Goal: Obtain resource: Obtain resource

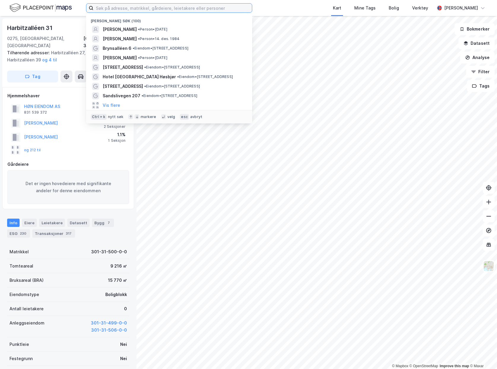
click at [226, 7] on input at bounding box center [172, 8] width 158 height 9
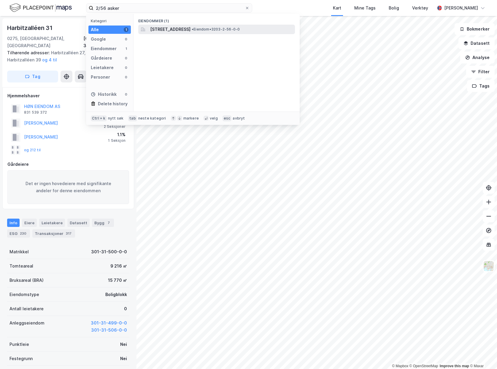
click at [193, 29] on span "•" at bounding box center [193, 29] width 2 height 4
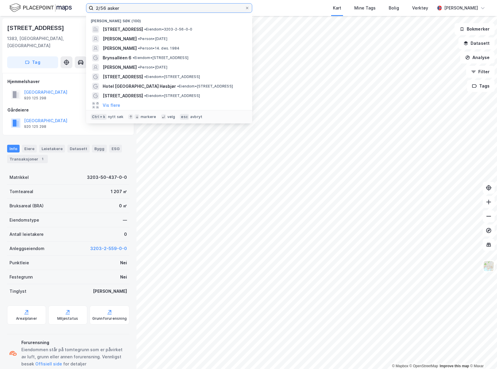
drag, startPoint x: 106, startPoint y: 8, endPoint x: 43, endPoint y: 3, distance: 63.3
click at [42, 7] on div "2/56 asker Nylige søk (100) [STREET_ADDRESS] • Eiendom • 3203-2-56-0-0 [PERSON_…" at bounding box center [248, 8] width 497 height 16
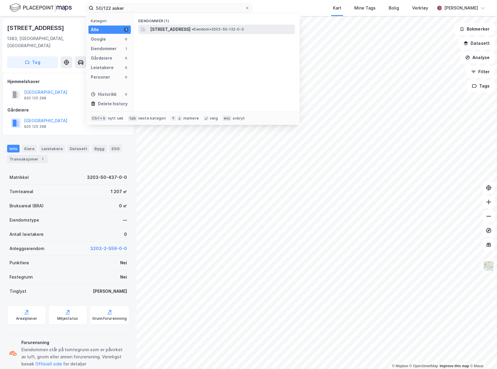
click at [251, 26] on div "[STREET_ADDRESS] • Eiendom • 3203-50-122-0-0" at bounding box center [221, 29] width 143 height 7
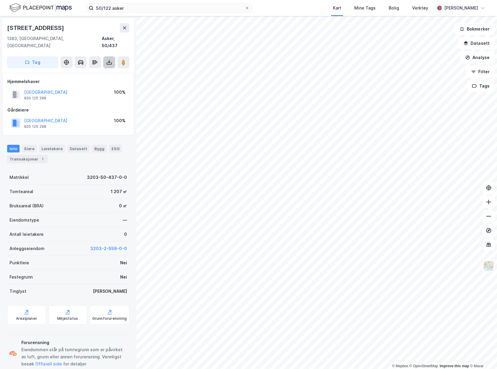
click at [105, 56] on button at bounding box center [109, 62] width 12 height 12
click at [107, 69] on div "Last ned grunnbok" at bounding box center [83, 73] width 63 height 9
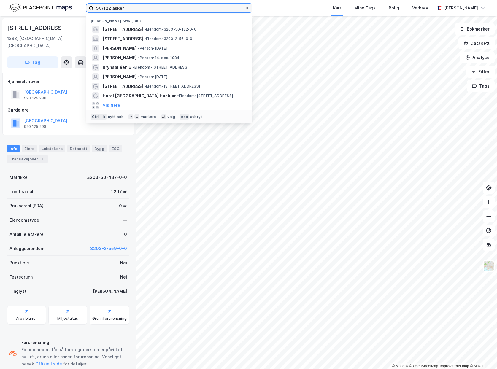
drag, startPoint x: 110, startPoint y: 7, endPoint x: -6, endPoint y: 4, distance: 116.2
click at [0, 4] on html "50/122 asker Nylige søk (100) [STREET_ADDRESS] • Eiendom • 3203-50-122-0-0 [STR…" at bounding box center [248, 184] width 497 height 369
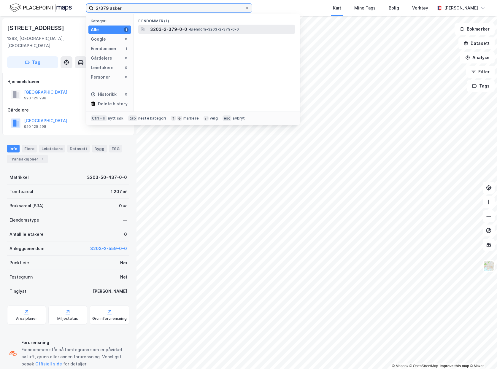
type input "2/379 asker"
click at [247, 26] on div "3203-2-379-0-0 • Eiendom • 3203-2-379-0-0" at bounding box center [221, 29] width 143 height 7
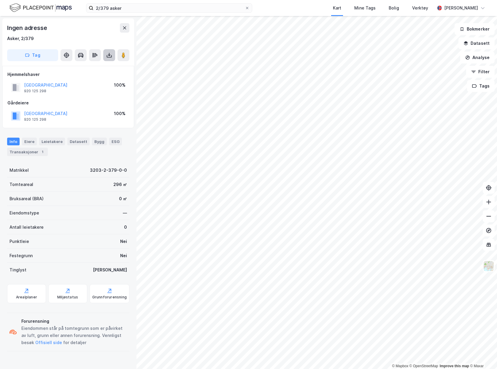
click at [111, 57] on icon at bounding box center [109, 56] width 5 height 2
click at [110, 66] on div "Last ned grunnbok" at bounding box center [83, 66] width 63 height 9
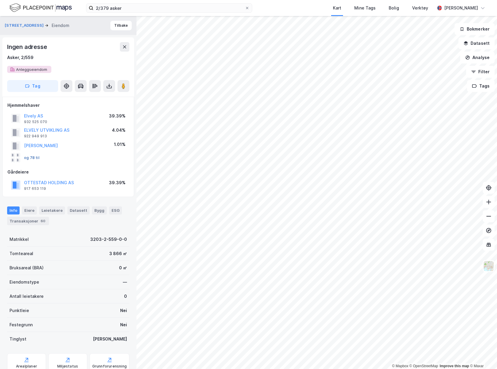
click at [0, 0] on button "og 78 til" at bounding box center [0, 0] width 0 height 0
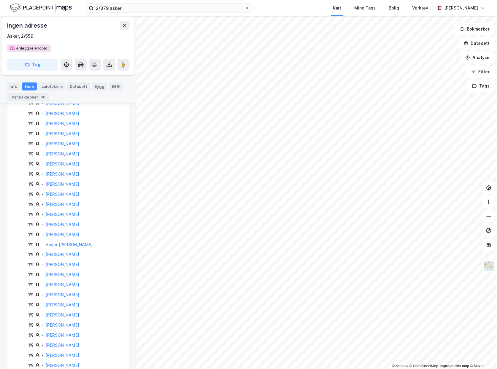
scroll to position [157, 0]
